Goal: Transaction & Acquisition: Purchase product/service

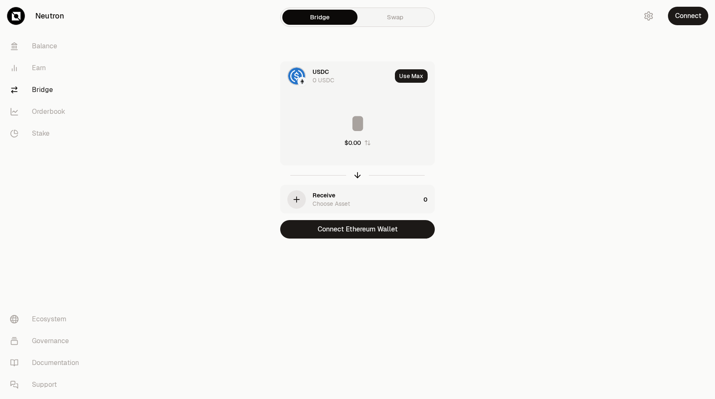
click at [359, 129] on input at bounding box center [358, 123] width 154 height 25
click at [342, 196] on div "Receive Choose Asset" at bounding box center [366, 199] width 108 height 17
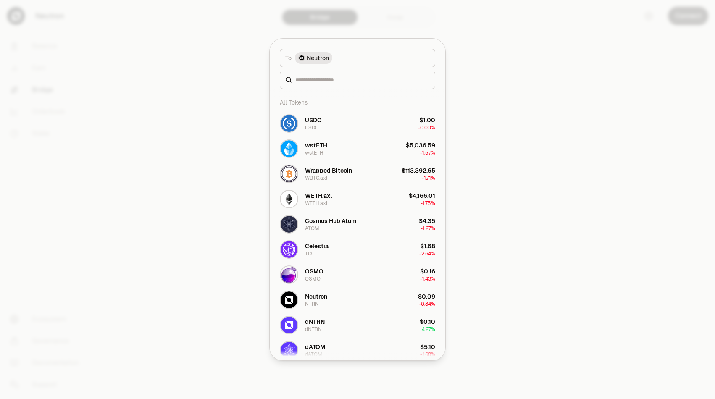
click at [346, 86] on div at bounding box center [357, 80] width 155 height 18
click at [353, 117] on button "USDC USDC $1.00 -0.00%" at bounding box center [357, 123] width 165 height 25
click at [434, 136] on button "USDC USDC $1.00 -0.00%" at bounding box center [357, 123] width 165 height 25
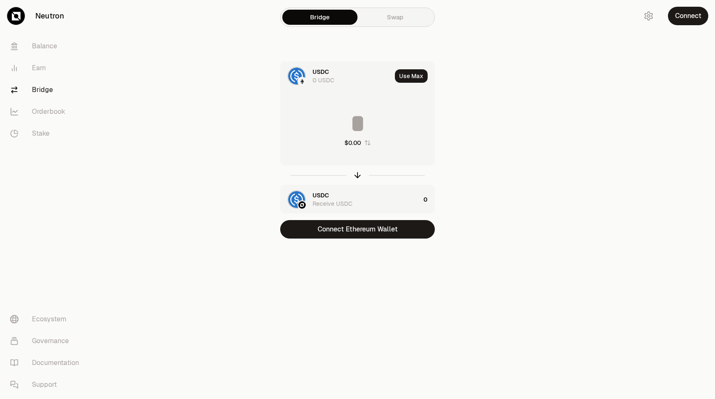
click at [356, 127] on input at bounding box center [358, 123] width 154 height 25
click at [355, 119] on input at bounding box center [358, 123] width 154 height 25
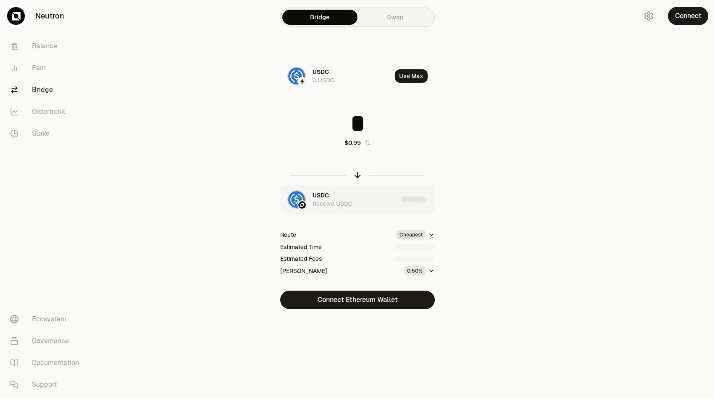
type input "*"
click at [483, 136] on div "USDC 0 USDC Use Max * $0.99 USDC Receive USDC Route Cheapest Estimated Time Est…" at bounding box center [357, 185] width 282 height 248
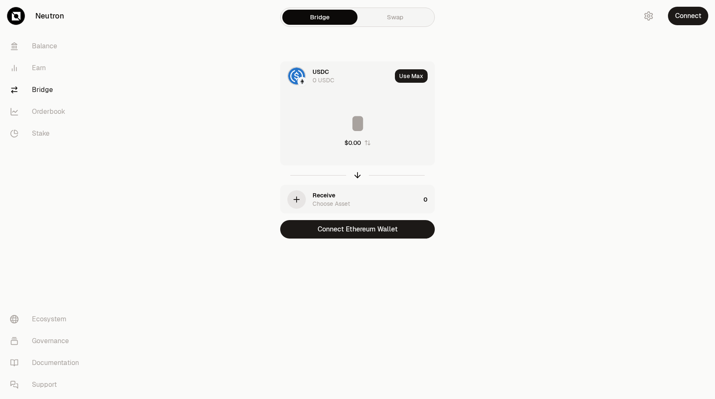
click at [313, 201] on div "Choose Asset" at bounding box center [330, 203] width 37 height 8
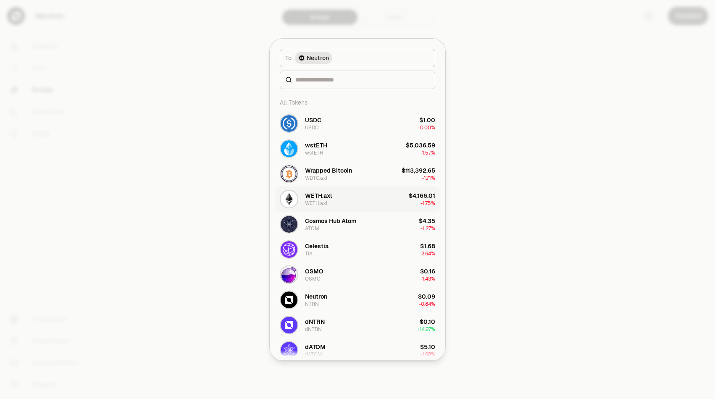
click at [297, 201] on img "button" at bounding box center [289, 199] width 17 height 17
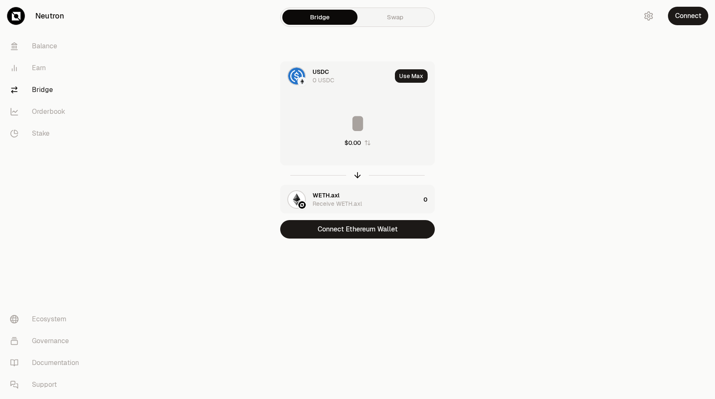
click at [357, 123] on input at bounding box center [358, 123] width 154 height 25
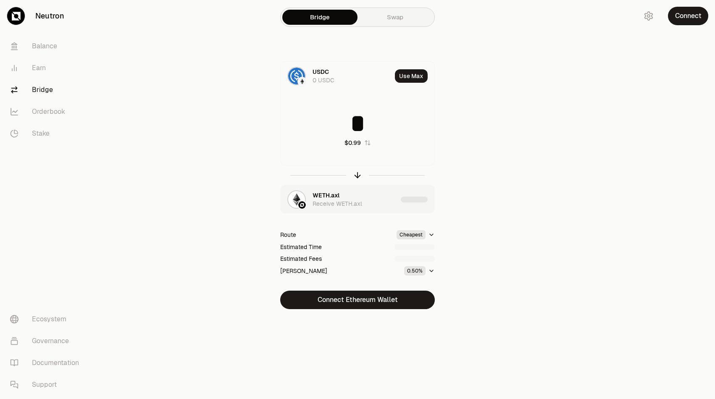
type input "*"
click at [297, 202] on img "button" at bounding box center [296, 199] width 17 height 17
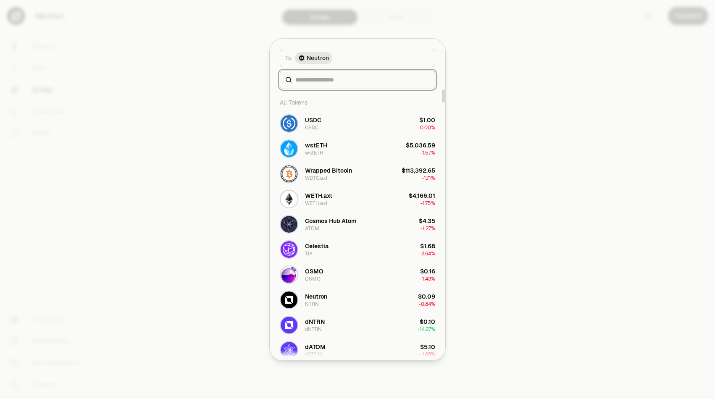
click at [333, 83] on input at bounding box center [362, 80] width 134 height 8
click at [318, 81] on input at bounding box center [362, 80] width 134 height 8
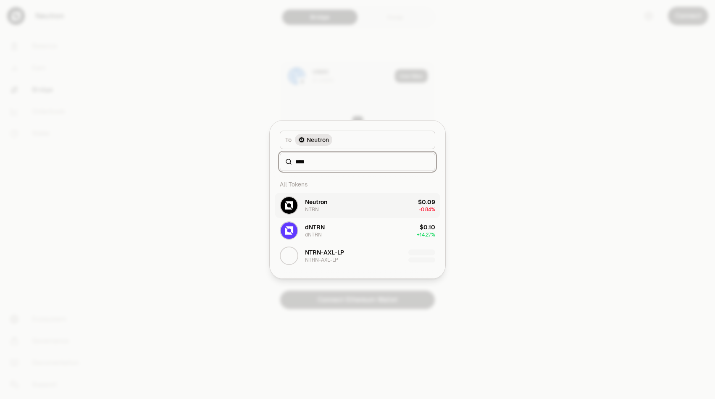
type input "****"
click at [329, 207] on button "Neutron NTRN $0.09 -0.84%" at bounding box center [357, 205] width 165 height 25
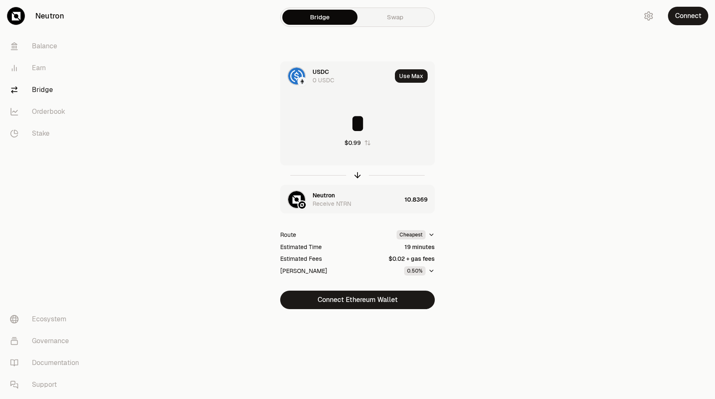
click at [326, 71] on div "USDC" at bounding box center [320, 72] width 16 height 8
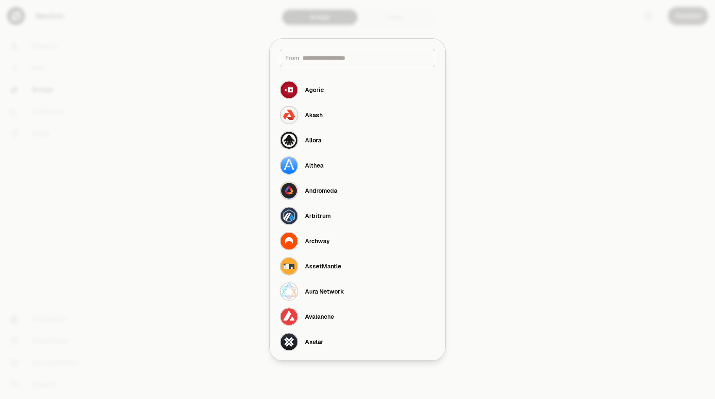
click at [383, 17] on div at bounding box center [357, 199] width 715 height 399
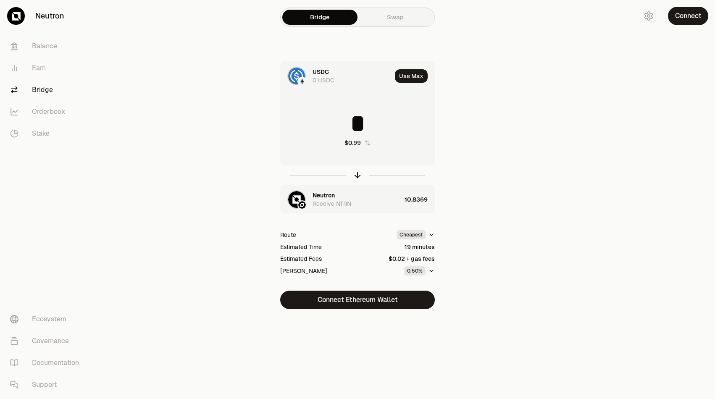
click at [316, 73] on div "USDC" at bounding box center [320, 72] width 16 height 8
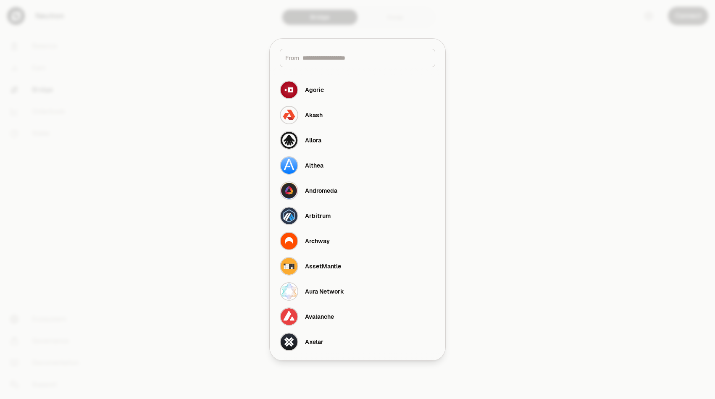
click at [300, 81] on div "Agoric" at bounding box center [302, 90] width 44 height 18
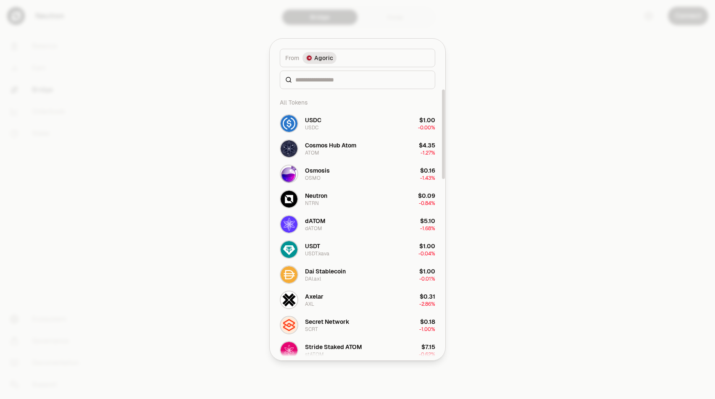
click at [216, 139] on div at bounding box center [357, 199] width 715 height 399
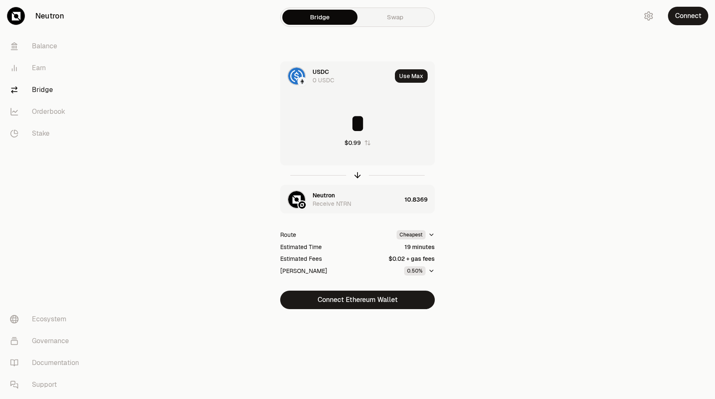
click at [328, 81] on div "0 USDC" at bounding box center [323, 80] width 22 height 8
